Goal: Task Accomplishment & Management: Manage account settings

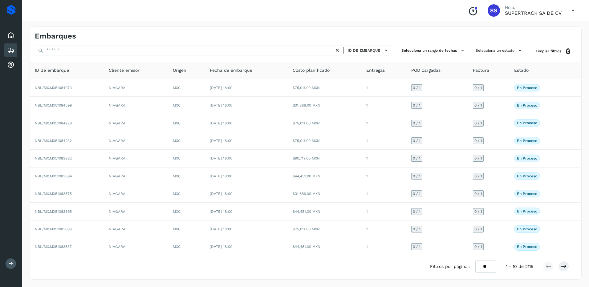
click at [409, 6] on div "Conoce nuestros beneficios SS Hola, SUPERTRACK SA DE CV" at bounding box center [305, 10] width 567 height 21
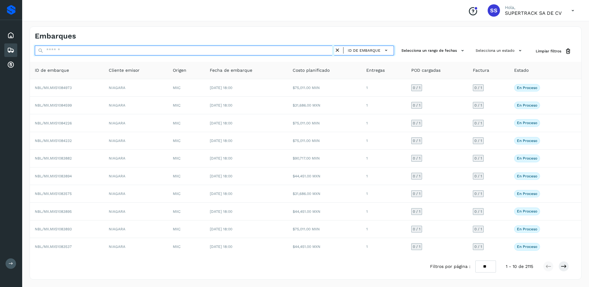
click at [88, 49] on input "text" at bounding box center [184, 51] width 299 height 10
type input "********"
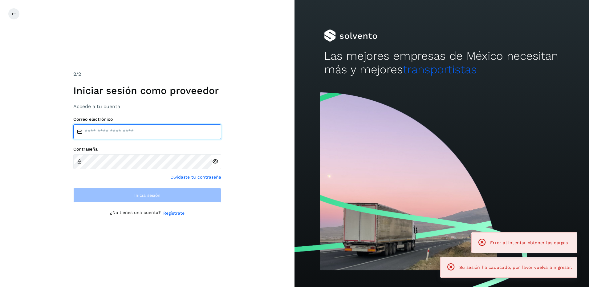
type input "**********"
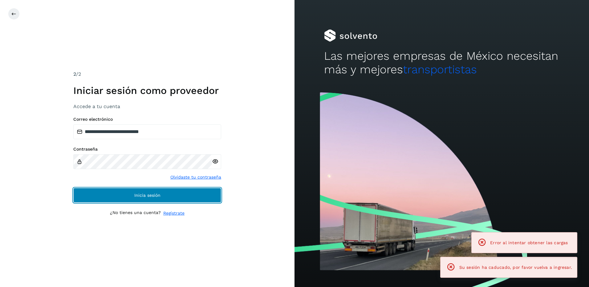
click at [137, 194] on span "Inicia sesión" at bounding box center [147, 195] width 26 height 4
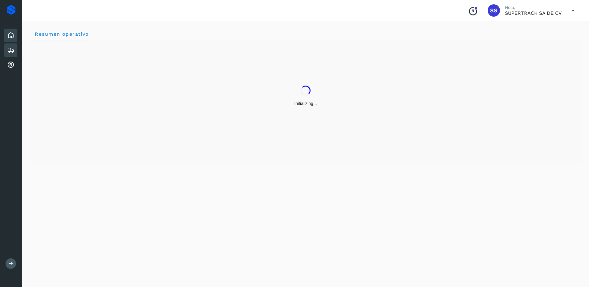
click at [16, 51] on div "Embarques" at bounding box center [10, 50] width 13 height 14
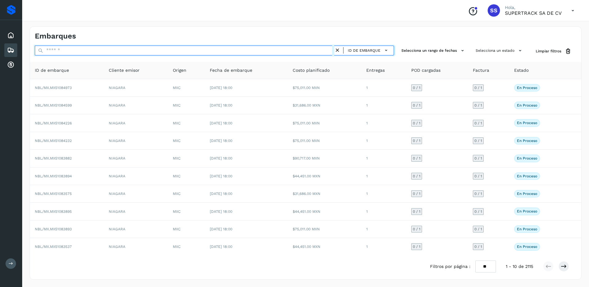
click at [60, 51] on input "text" at bounding box center [184, 51] width 299 height 10
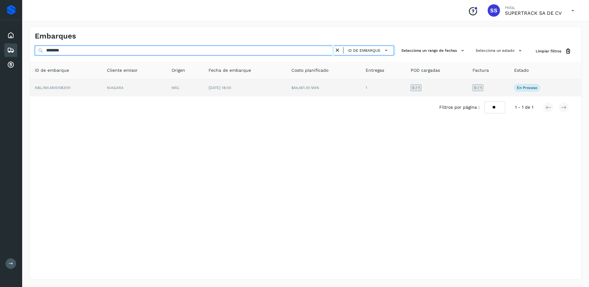
type input "********"
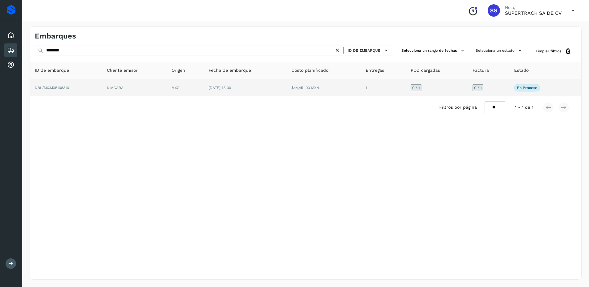
click at [265, 89] on td "[DATE] 18:00" at bounding box center [245, 87] width 83 height 17
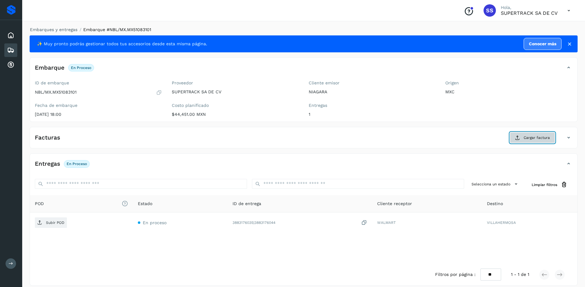
click at [544, 137] on span "Cargar factura" at bounding box center [536, 138] width 26 height 6
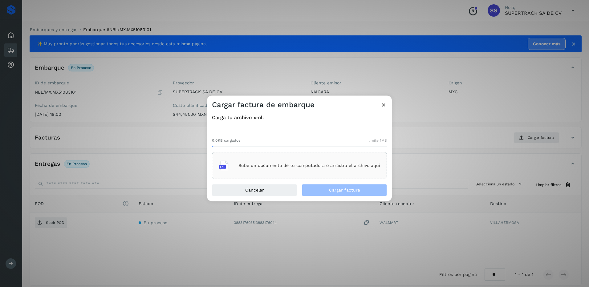
click at [307, 165] on p "Sube un documento de tu computadora o arrastra el archivo aquí" at bounding box center [309, 165] width 142 height 5
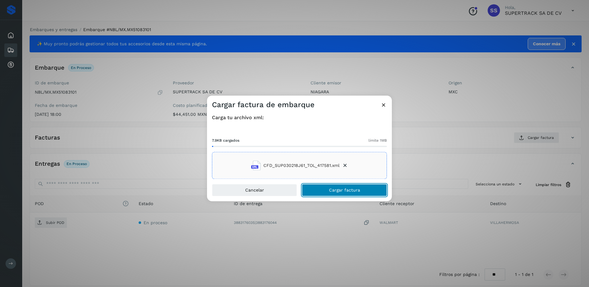
click at [347, 193] on button "Cargar factura" at bounding box center [344, 190] width 85 height 12
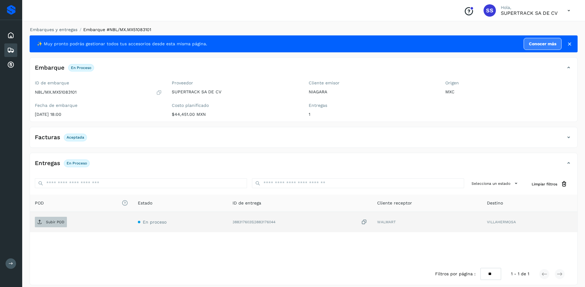
click at [56, 218] on span "Subir POD" at bounding box center [51, 222] width 32 height 10
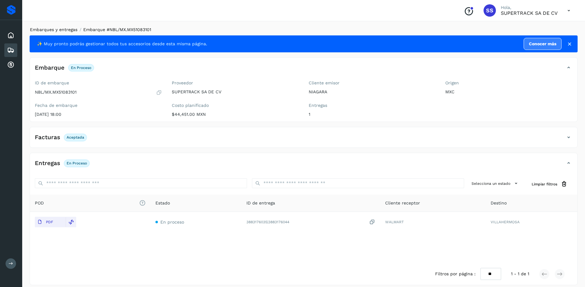
click at [65, 29] on link "Embarques y entregas" at bounding box center [53, 29] width 47 height 5
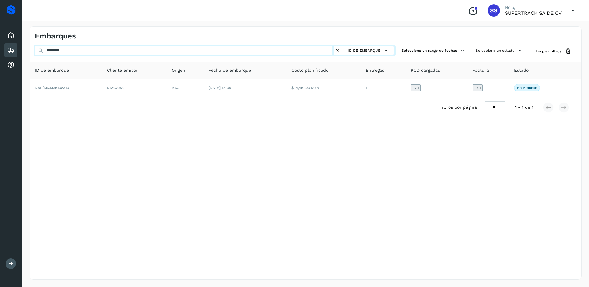
drag, startPoint x: 78, startPoint y: 52, endPoint x: 0, endPoint y: 40, distance: 79.2
click at [0, 40] on html "Proveedores Inicio Embarques Cuentas por cobrar Salir Conoce nuestros beneficio…" at bounding box center [294, 143] width 589 height 287
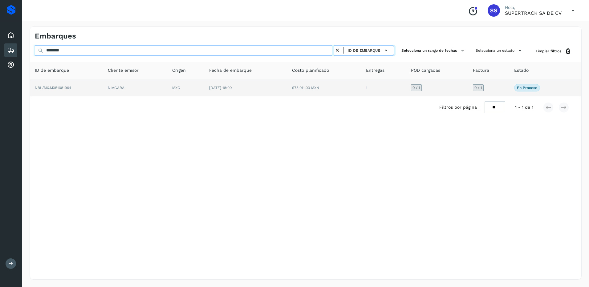
type input "********"
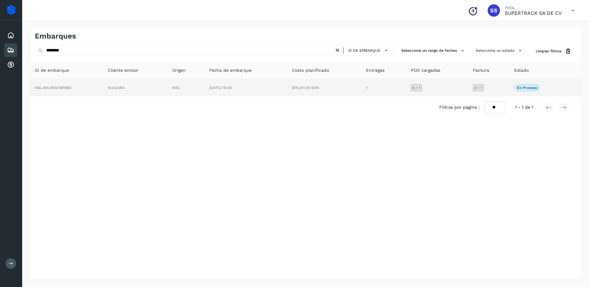
click at [186, 95] on td "MXC" at bounding box center [185, 87] width 37 height 17
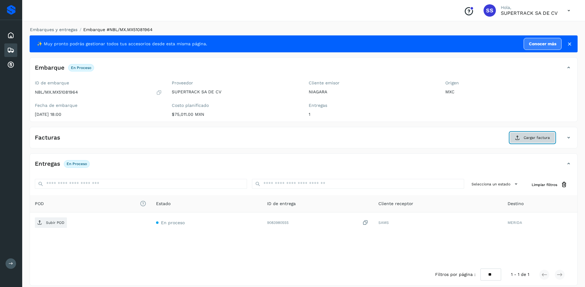
click at [525, 138] on span "Cargar factura" at bounding box center [536, 138] width 26 height 6
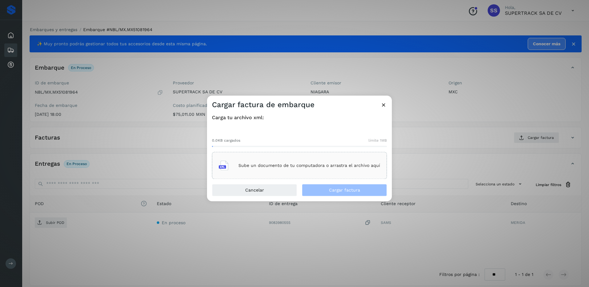
click at [270, 163] on p "Sube un documento de tu computadora o arrastra el archivo aquí" at bounding box center [309, 165] width 142 height 5
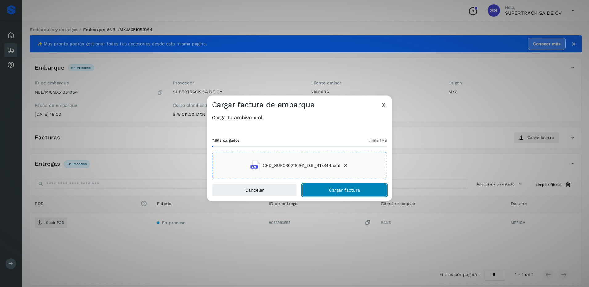
click at [353, 191] on span "Cargar factura" at bounding box center [344, 190] width 31 height 4
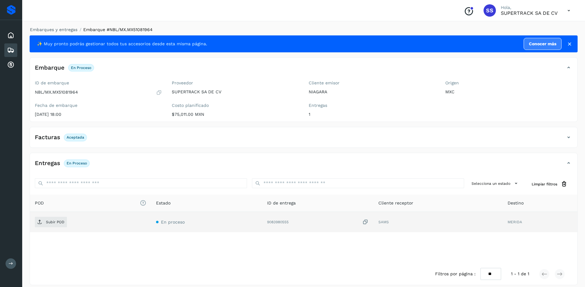
click at [55, 228] on td "Subir POD" at bounding box center [90, 222] width 121 height 20
click at [55, 224] on p "Subir POD" at bounding box center [55, 222] width 18 height 4
click at [60, 27] on li "Embarques y entregas" at bounding box center [51, 29] width 51 height 6
click at [62, 31] on link "Embarques y entregas" at bounding box center [53, 29] width 47 height 5
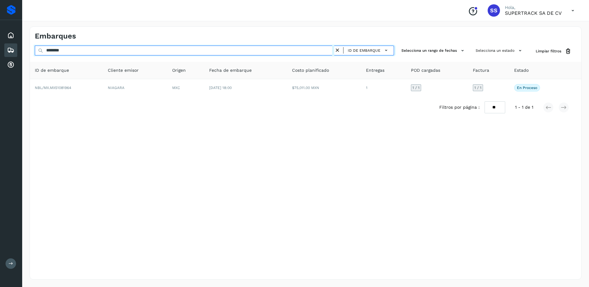
drag, startPoint x: 73, startPoint y: 53, endPoint x: 36, endPoint y: 53, distance: 37.3
click at [36, 53] on input "********" at bounding box center [184, 51] width 299 height 10
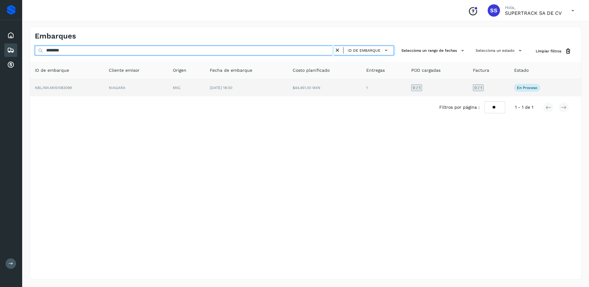
type input "********"
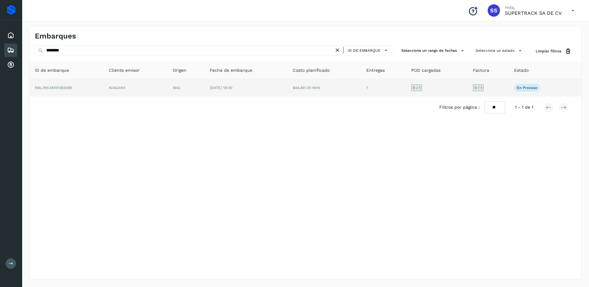
click at [354, 86] on td "$44,451.00 MXN" at bounding box center [325, 87] width 74 height 17
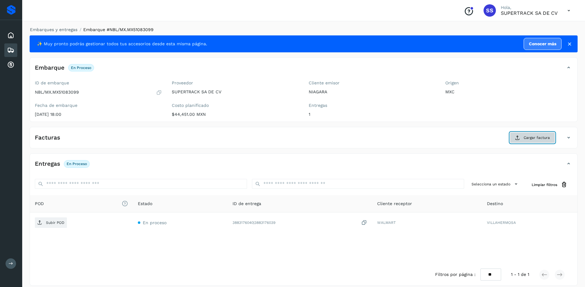
click at [529, 137] on span "Cargar factura" at bounding box center [536, 138] width 26 height 6
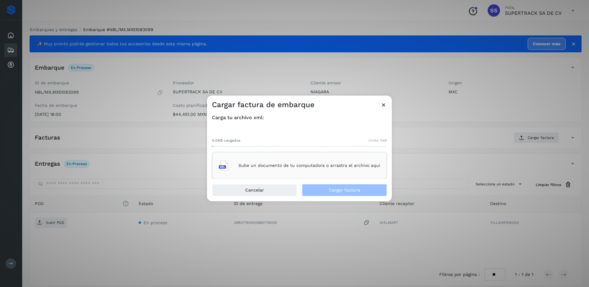
click at [279, 162] on div "Sube un documento de tu computadora o arrastra el archivo aquí" at bounding box center [299, 165] width 161 height 17
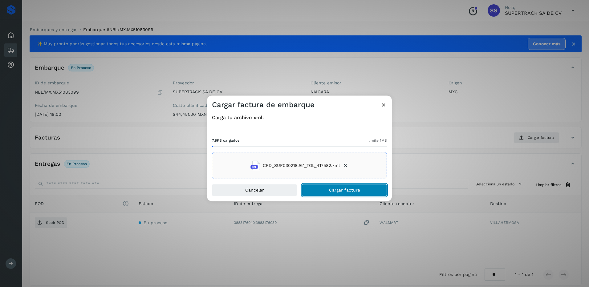
click at [345, 191] on span "Cargar factura" at bounding box center [344, 190] width 31 height 4
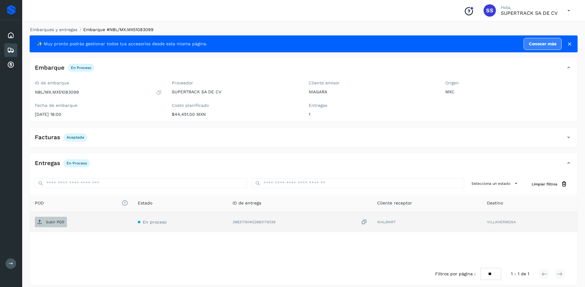
click at [51, 222] on p "Subir POD" at bounding box center [55, 222] width 18 height 4
click at [64, 32] on li "Embarques y entregas" at bounding box center [51, 29] width 51 height 6
click at [59, 27] on link "Embarques y entregas" at bounding box center [53, 29] width 47 height 5
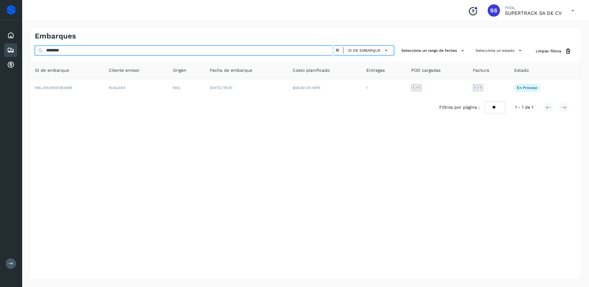
drag, startPoint x: 77, startPoint y: 47, endPoint x: 2, endPoint y: 50, distance: 74.6
click at [3, 50] on div "Proveedores Inicio Embarques Cuentas por cobrar Salir Conoce nuestros beneficio…" at bounding box center [294, 143] width 589 height 287
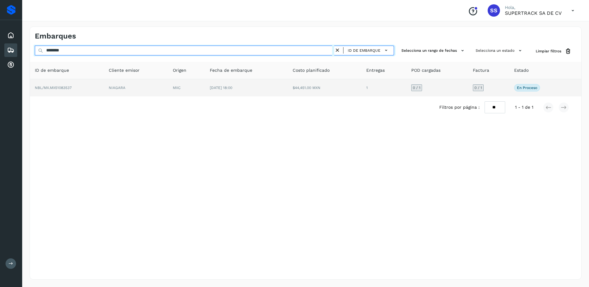
type input "********"
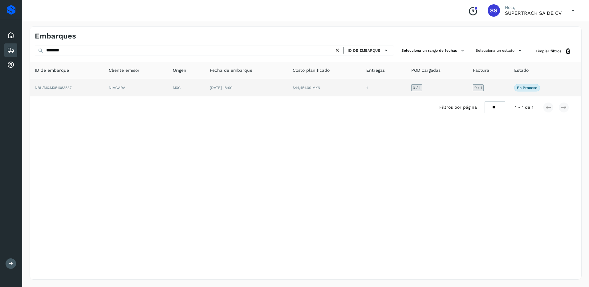
click at [153, 83] on td "NIAGARA" at bounding box center [136, 87] width 64 height 17
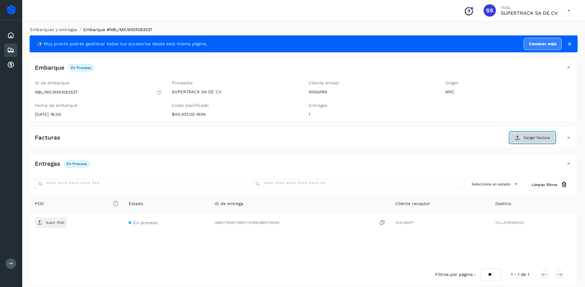
click at [541, 140] on span "Cargar factura" at bounding box center [536, 138] width 26 height 6
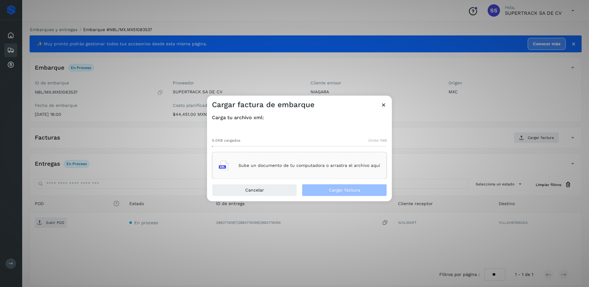
click at [310, 164] on p "Sube un documento de tu computadora o arrastra el archivo aquí" at bounding box center [309, 165] width 142 height 5
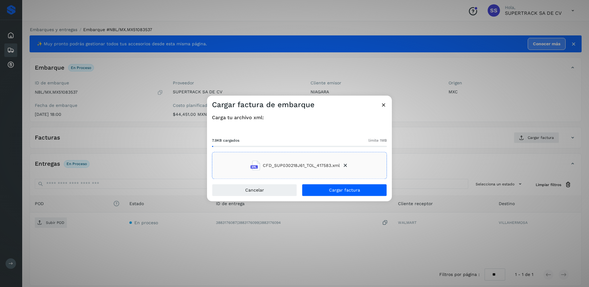
click at [348, 182] on div "Carga tu archivo xml: 7.9KB cargados límite 1MB CFD_SUP030218J61_TOL_417583.xml" at bounding box center [299, 147] width 185 height 74
click at [349, 190] on span "Cargar factura" at bounding box center [344, 190] width 31 height 4
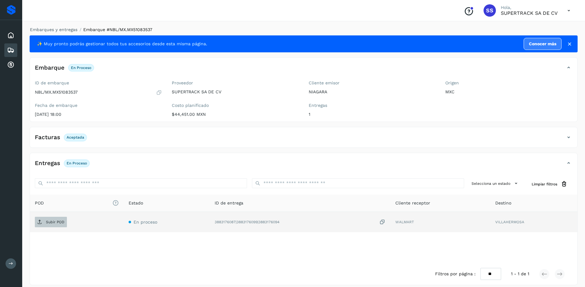
click at [49, 220] on p "Subir POD" at bounding box center [55, 222] width 18 height 4
click at [63, 28] on link "Embarques y entregas" at bounding box center [53, 29] width 47 height 5
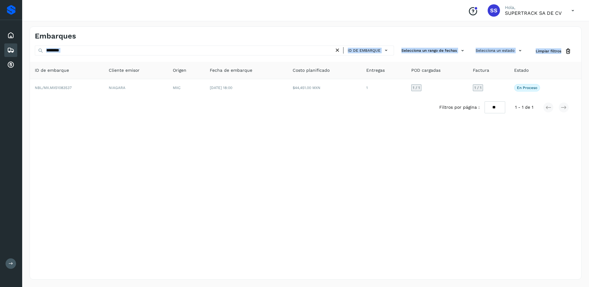
click at [84, 55] on div "******** ID de embarque Selecciona un rango de fechas Selecciona un estado Limp…" at bounding box center [306, 82] width 552 height 73
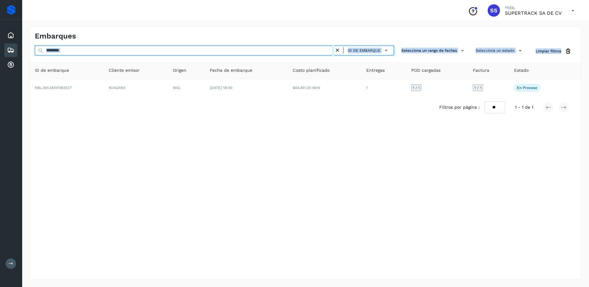
click at [71, 48] on input "********" at bounding box center [184, 51] width 299 height 10
drag, startPoint x: 84, startPoint y: 53, endPoint x: 0, endPoint y: 48, distance: 84.3
click at [0, 48] on html "Proveedores Inicio Embarques Cuentas por cobrar Salir Conoce nuestros beneficio…" at bounding box center [294, 143] width 589 height 287
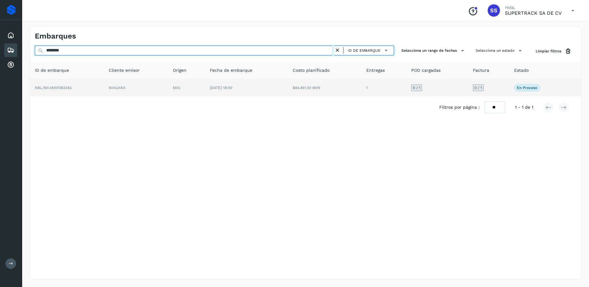
type input "********"
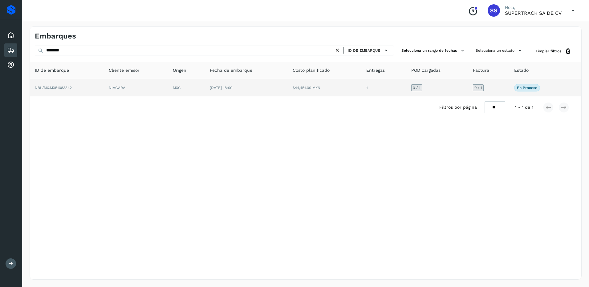
click at [301, 80] on td "$44,451.00 MXN" at bounding box center [325, 87] width 74 height 17
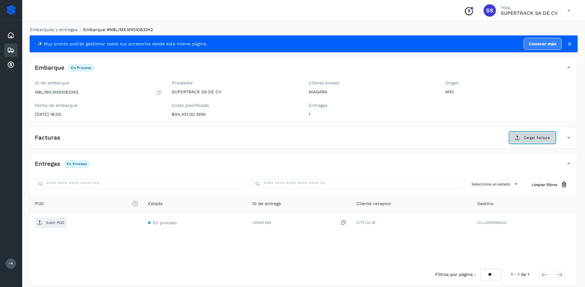
click at [531, 134] on button "Cargar factura" at bounding box center [531, 137] width 45 height 11
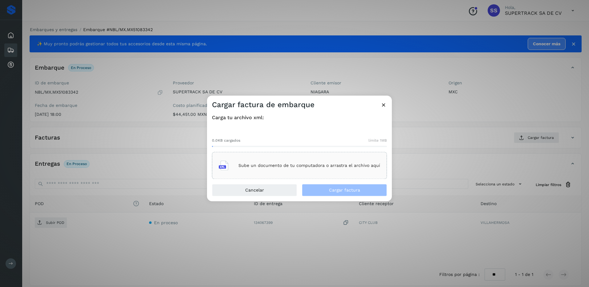
click at [283, 159] on div "Sube un documento de tu computadora o arrastra el archivo aquí" at bounding box center [299, 165] width 161 height 17
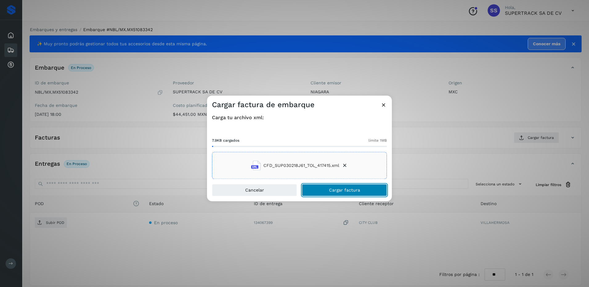
click at [349, 190] on span "Cargar factura" at bounding box center [344, 190] width 31 height 4
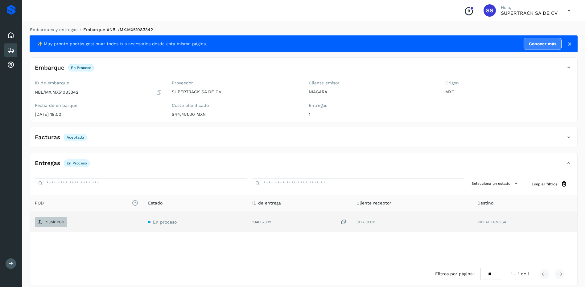
click at [55, 222] on p "Subir POD" at bounding box center [55, 222] width 18 height 4
click at [60, 30] on link "Embarques y entregas" at bounding box center [53, 29] width 47 height 5
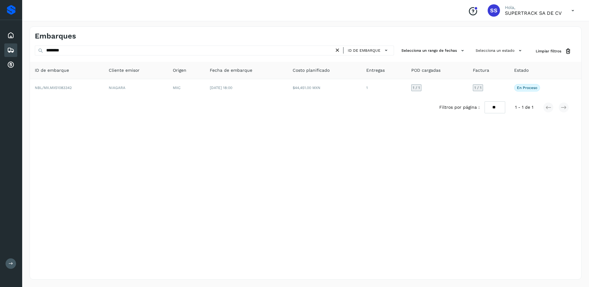
drag, startPoint x: 75, startPoint y: 55, endPoint x: 63, endPoint y: 51, distance: 11.9
click at [63, 51] on div "******** ID de embarque" at bounding box center [214, 51] width 359 height 11
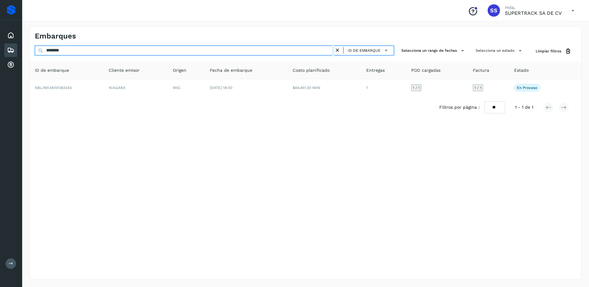
drag, startPoint x: 74, startPoint y: 50, endPoint x: 29, endPoint y: 45, distance: 45.5
click at [29, 45] on div "Embarques ******** ID de embarque Selecciona un rango de fechas Selecciona un e…" at bounding box center [305, 153] width 567 height 268
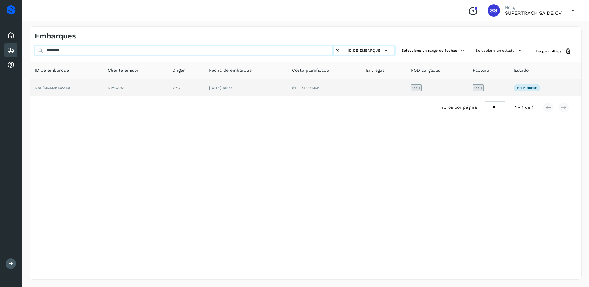
type input "********"
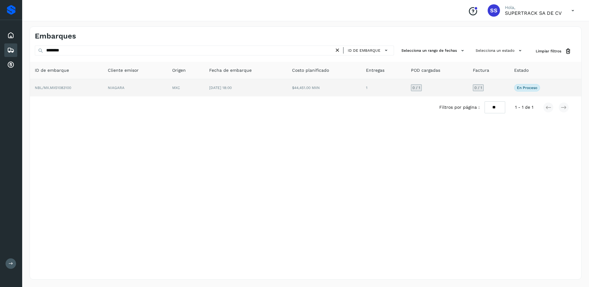
click at [246, 88] on td "[DATE] 18:00" at bounding box center [245, 87] width 83 height 17
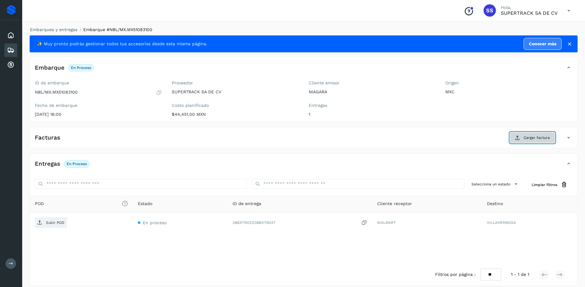
click at [537, 137] on span "Cargar factura" at bounding box center [536, 138] width 26 height 6
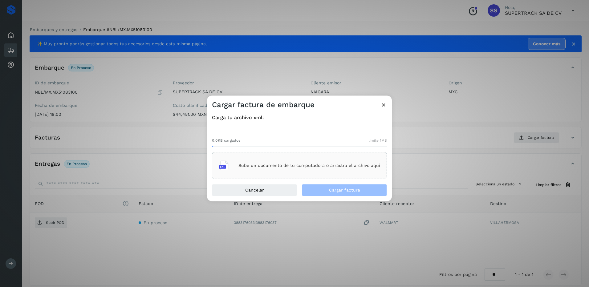
click at [248, 158] on div "Sube un documento de tu computadora o arrastra el archivo aquí" at bounding box center [299, 165] width 161 height 17
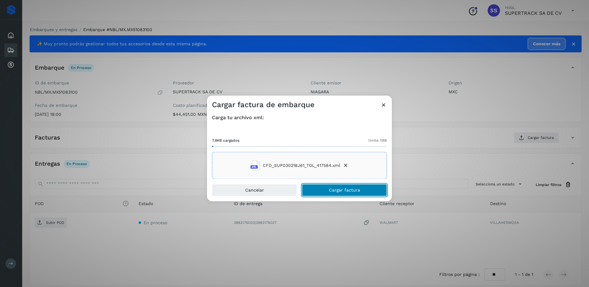
click at [345, 189] on span "Cargar factura" at bounding box center [344, 190] width 31 height 4
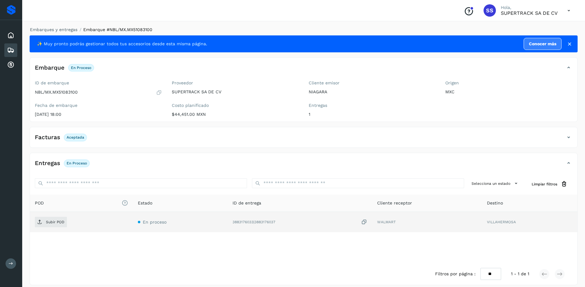
click at [51, 216] on td "Subir POD" at bounding box center [81, 222] width 103 height 20
click at [53, 219] on span "Subir POD" at bounding box center [51, 222] width 32 height 10
click at [57, 31] on link "Embarques y entregas" at bounding box center [53, 29] width 47 height 5
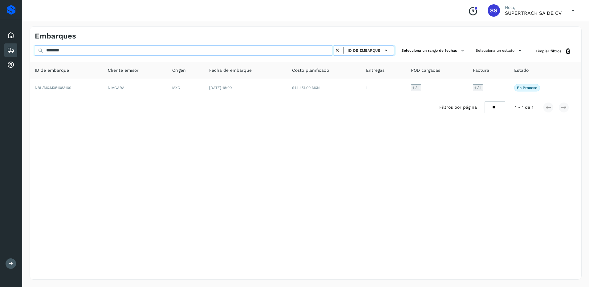
drag, startPoint x: 79, startPoint y: 50, endPoint x: 25, endPoint y: 49, distance: 53.9
click at [25, 49] on div "Embarques ******** ID de embarque Selecciona un rango de fechas Selecciona un e…" at bounding box center [305, 153] width 567 height 268
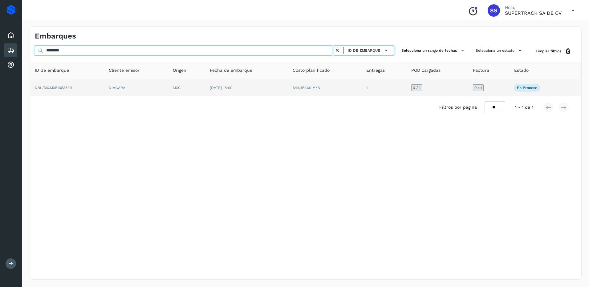
type input "********"
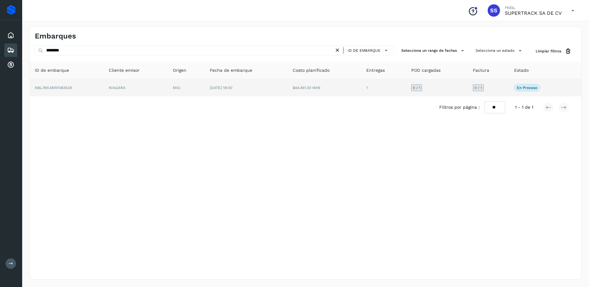
click at [78, 86] on td "NBL/MX.MX51083539" at bounding box center [67, 87] width 74 height 17
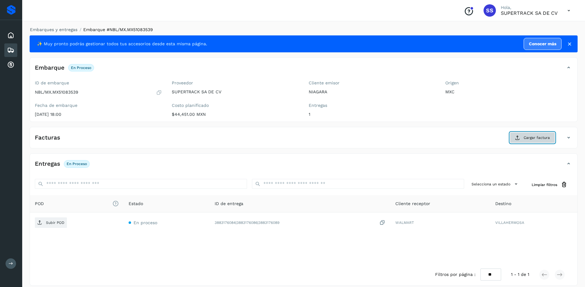
click at [533, 136] on span "Cargar factura" at bounding box center [536, 138] width 26 height 6
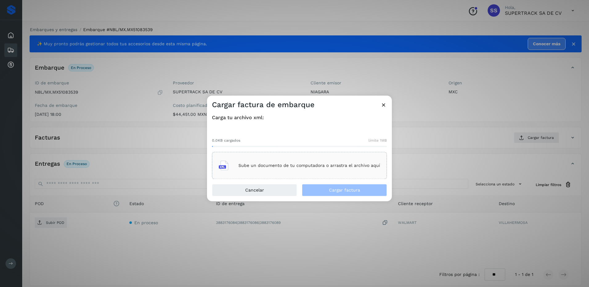
click at [283, 159] on div "Sube un documento de tu computadora o arrastra el archivo aquí" at bounding box center [299, 165] width 161 height 17
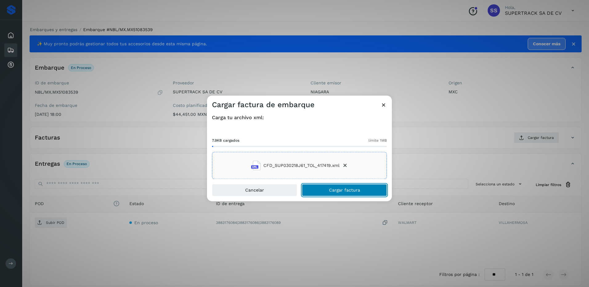
click at [351, 191] on span "Cargar factura" at bounding box center [344, 190] width 31 height 4
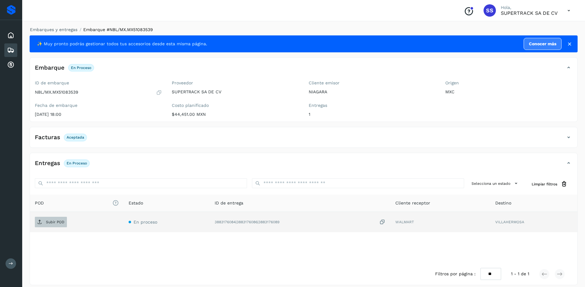
click at [46, 220] on p "Subir POD" at bounding box center [55, 222] width 18 height 4
click at [48, 30] on link "Embarques y entregas" at bounding box center [53, 29] width 47 height 5
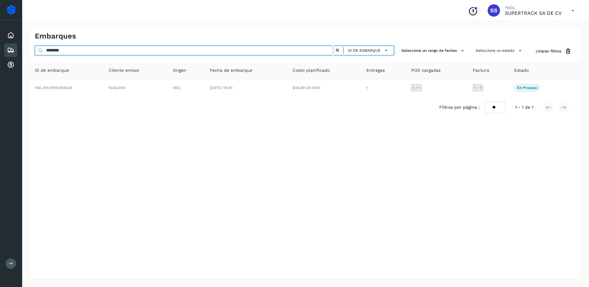
drag, startPoint x: 83, startPoint y: 49, endPoint x: -1, endPoint y: 41, distance: 84.5
click at [0, 41] on html "Proveedores Inicio Embarques Cuentas por cobrar Salir Conoce nuestros beneficio…" at bounding box center [294, 143] width 589 height 287
type input "*"
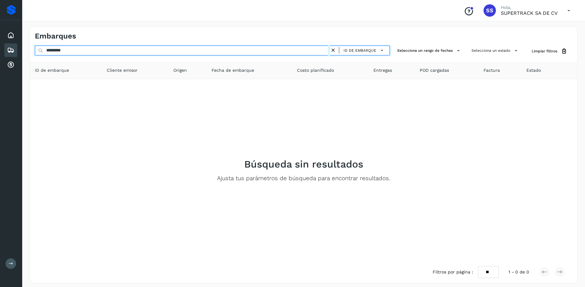
type input "********"
